Goal: Task Accomplishment & Management: Manage account settings

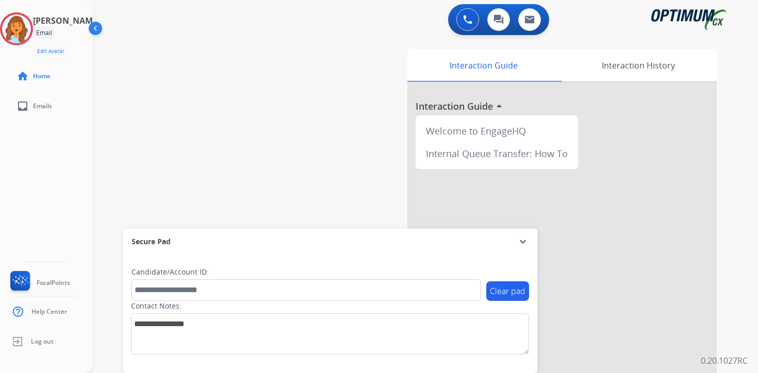
click at [736, 349] on div "0 Voice Interactions 0 Chat Interactions 0 Email Interactions swap_horiz Break …" at bounding box center [425, 186] width 665 height 373
click at [24, 25] on img at bounding box center [16, 28] width 29 height 29
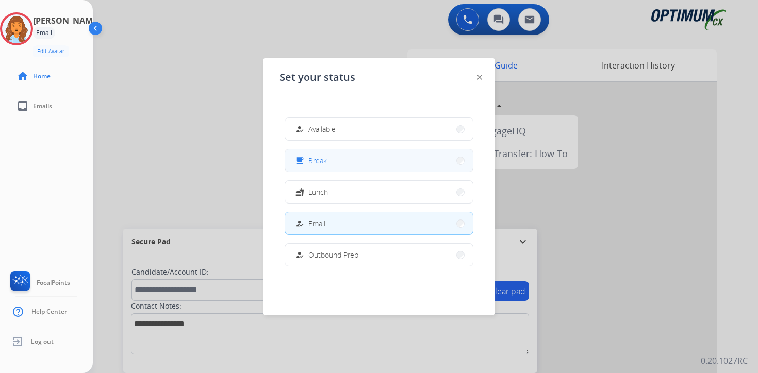
click at [338, 155] on button "free_breakfast Break" at bounding box center [379, 160] width 188 height 22
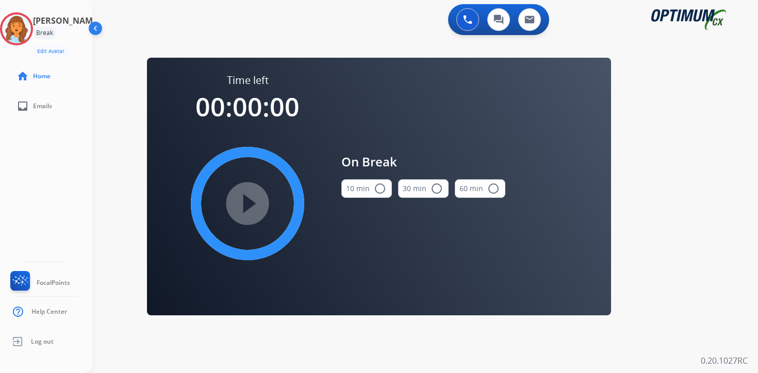
click at [716, 234] on div "0 Voice Interactions 0 Chat Interactions 0 Email Interactions swap_horiz Break …" at bounding box center [425, 186] width 665 height 373
click at [24, 34] on img at bounding box center [16, 28] width 29 height 29
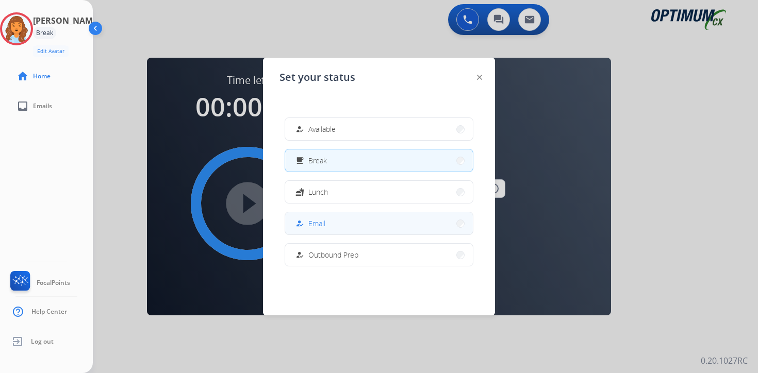
click at [328, 215] on button "how_to_reg Email" at bounding box center [379, 223] width 188 height 22
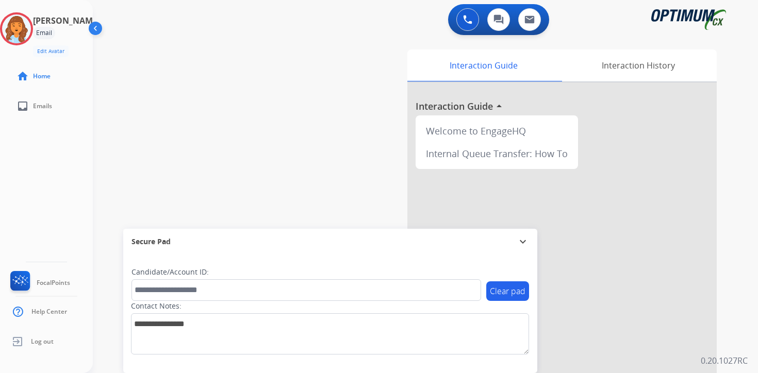
click at [730, 266] on div "Interaction Guide Interaction History Interaction Guide arrow_drop_up Welcome t…" at bounding box center [546, 256] width 374 height 422
click at [29, 27] on img at bounding box center [16, 28] width 29 height 29
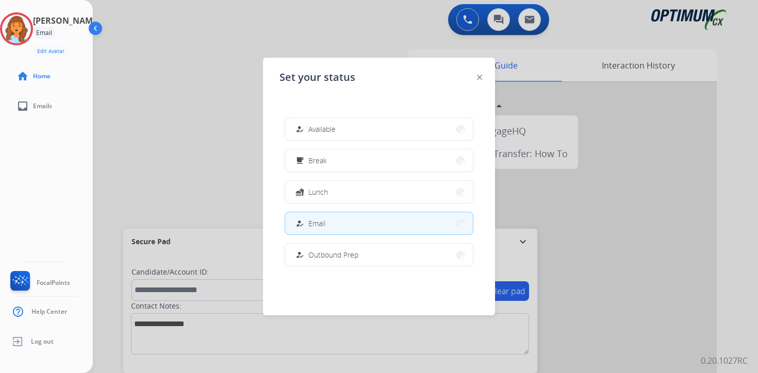
scroll to position [257, 0]
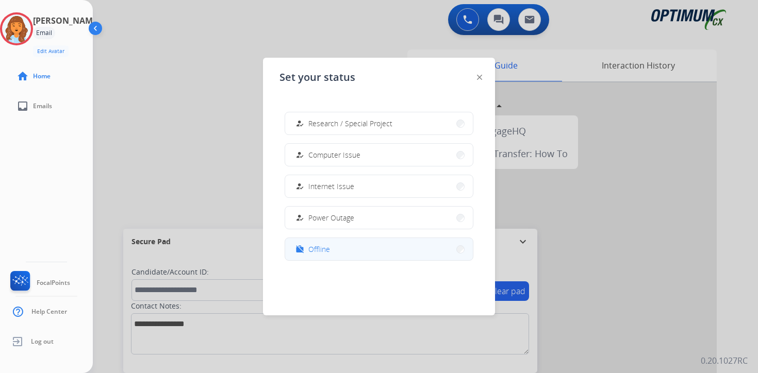
click at [315, 248] on span "Offline" at bounding box center [319, 249] width 22 height 11
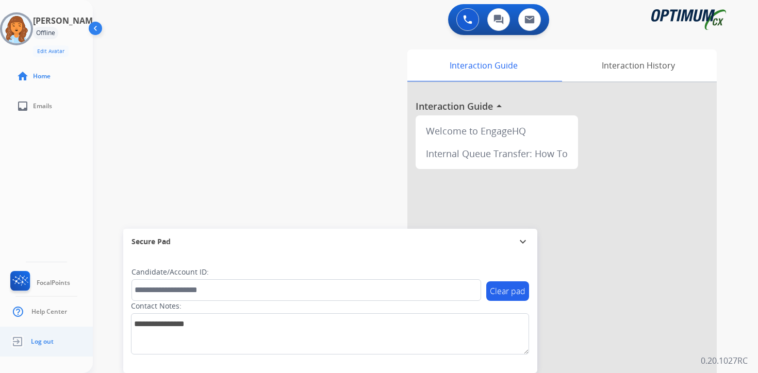
click at [61, 340] on ul "Log out" at bounding box center [46, 342] width 93 height 30
click at [51, 344] on span "Log out" at bounding box center [42, 342] width 23 height 8
